Goal: Obtain resource: Download file/media

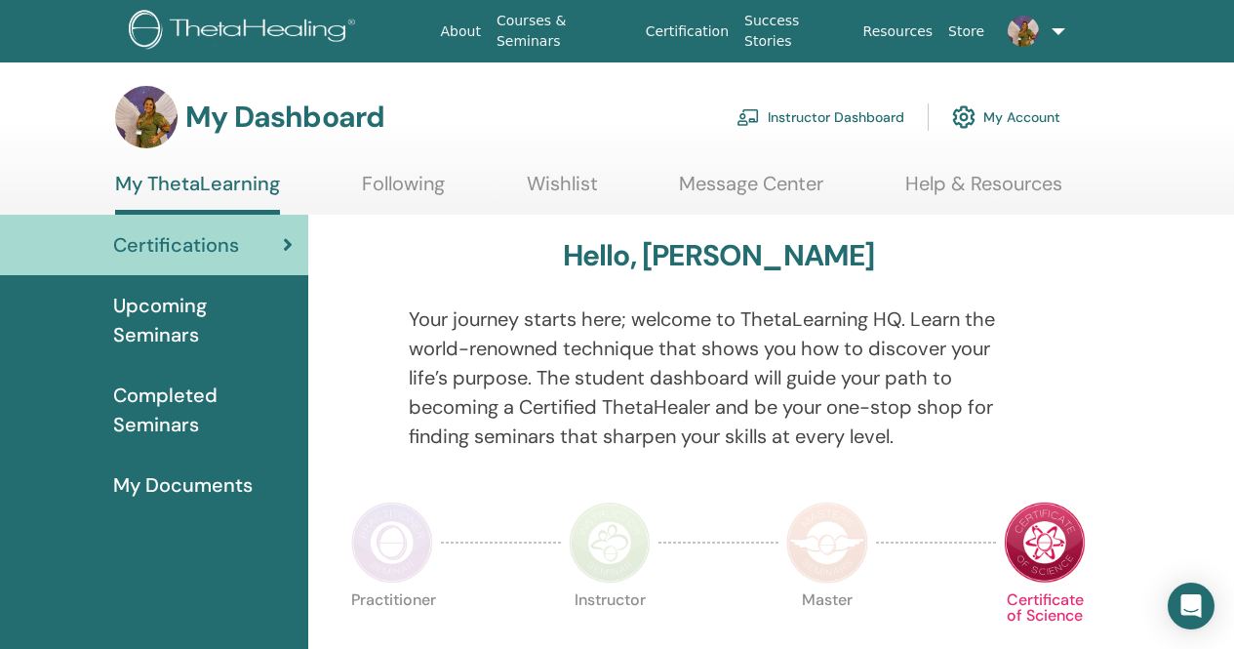
click at [813, 114] on link "Instructor Dashboard" at bounding box center [820, 117] width 168 height 43
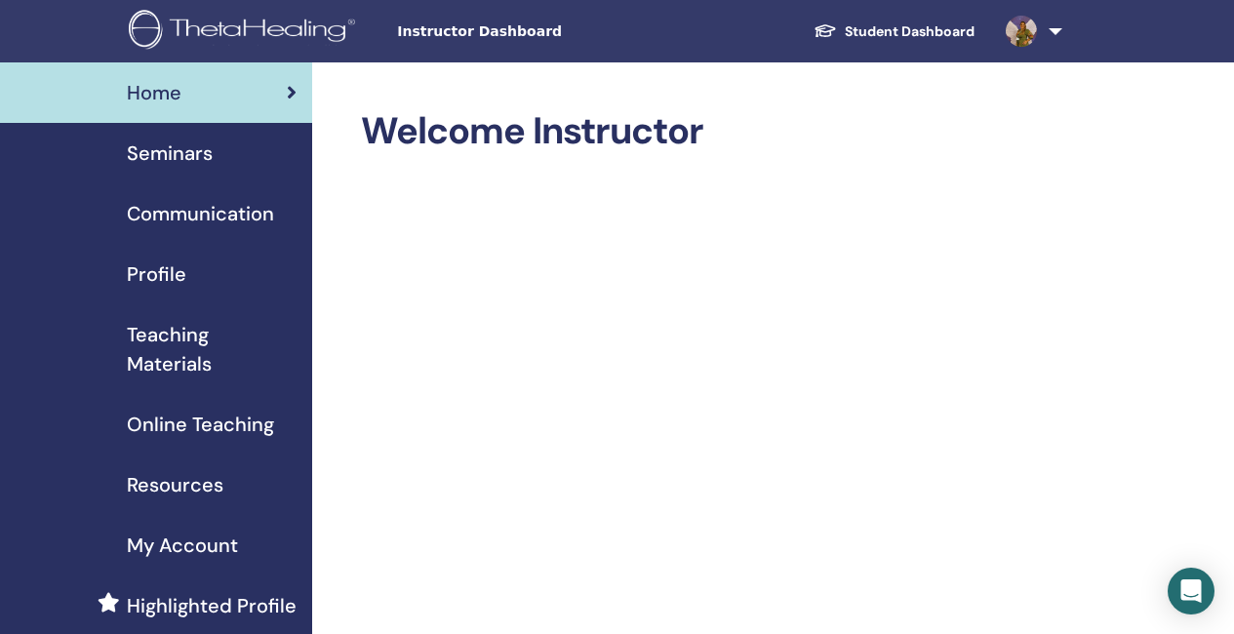
click at [198, 344] on span "Teaching Materials" at bounding box center [212, 349] width 170 height 59
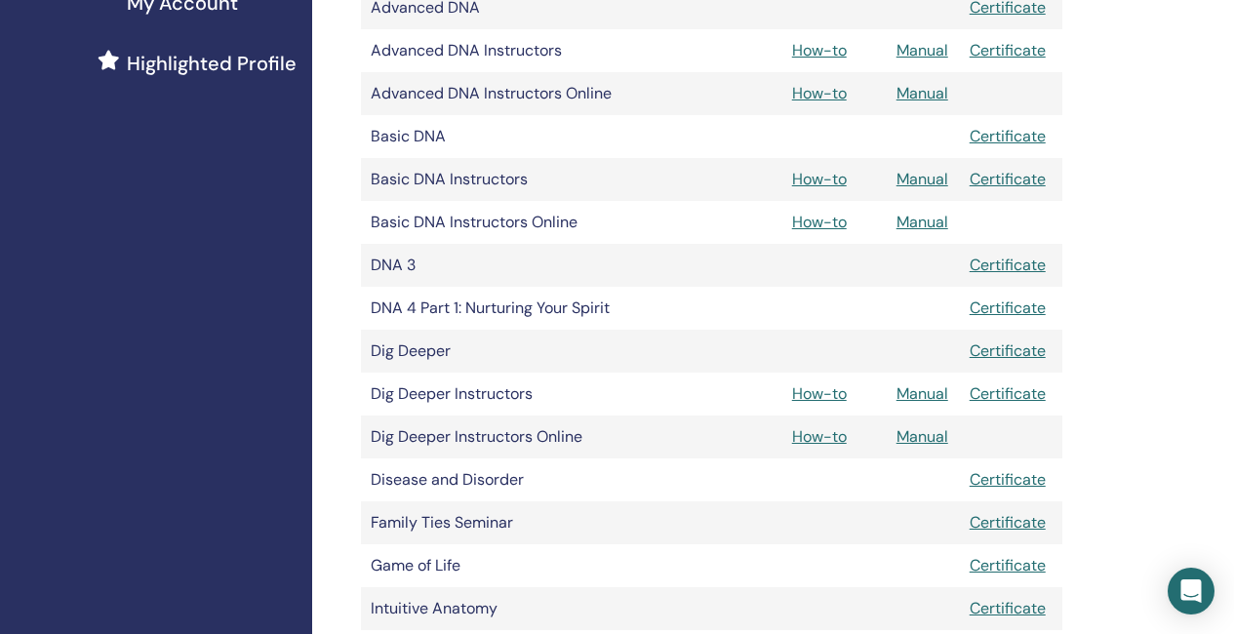
scroll to position [585, 0]
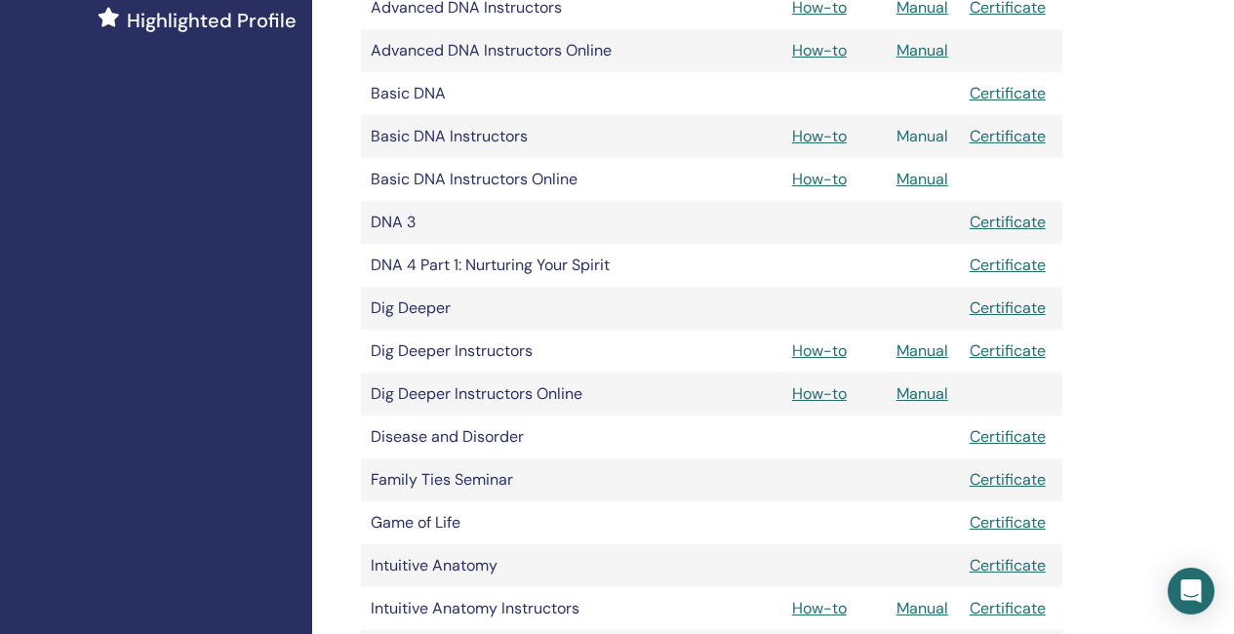
click at [928, 138] on link "Manual" at bounding box center [922, 136] width 52 height 20
